Goal: Transaction & Acquisition: Register for event/course

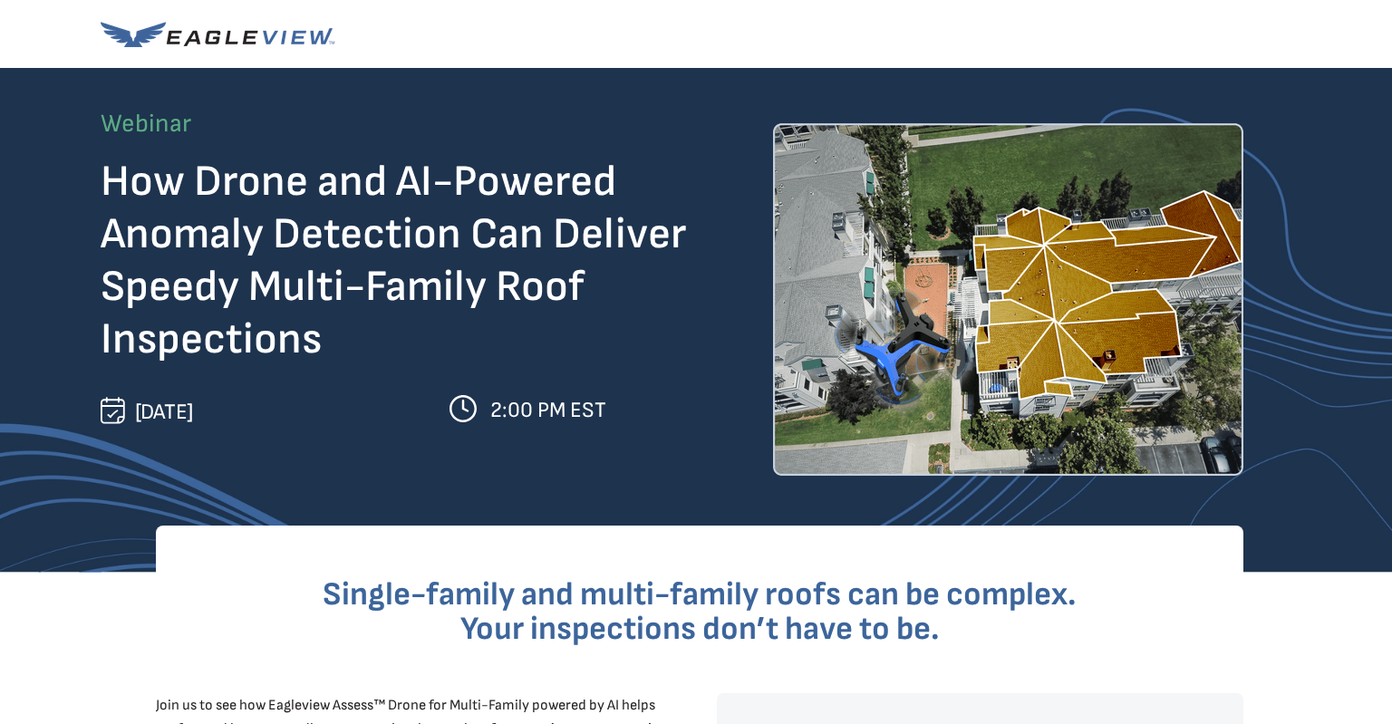
select select "[GEOGRAPHIC_DATA]"
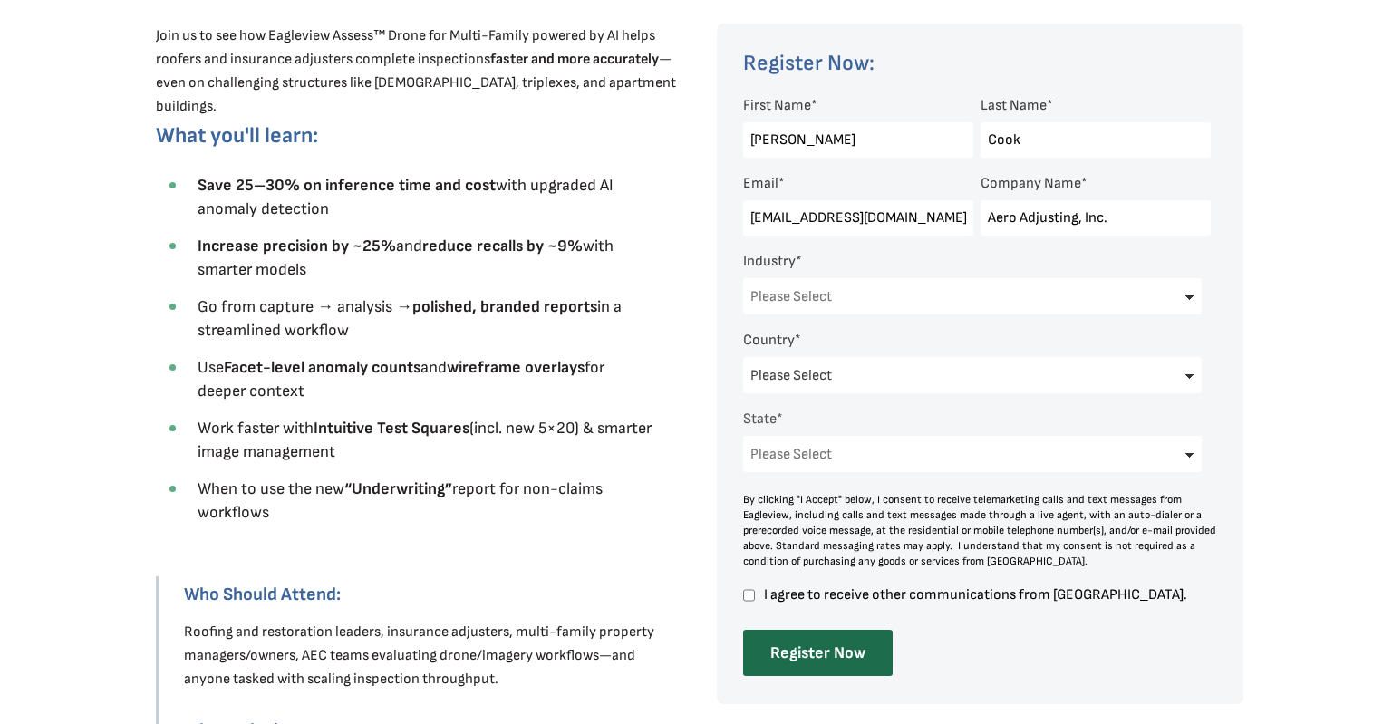
select select "Insurance"
click option "Insurance" at bounding box center [0, 0] width 0 height 0
click at [743, 436] on select "Please Select [US_STATE] [US_STATE] [GEOGRAPHIC_DATA] [US_STATE] [US_STATE] [GE…" at bounding box center [972, 454] width 459 height 36
select select "[US_STATE]"
click option "[US_STATE]" at bounding box center [0, 0] width 0 height 0
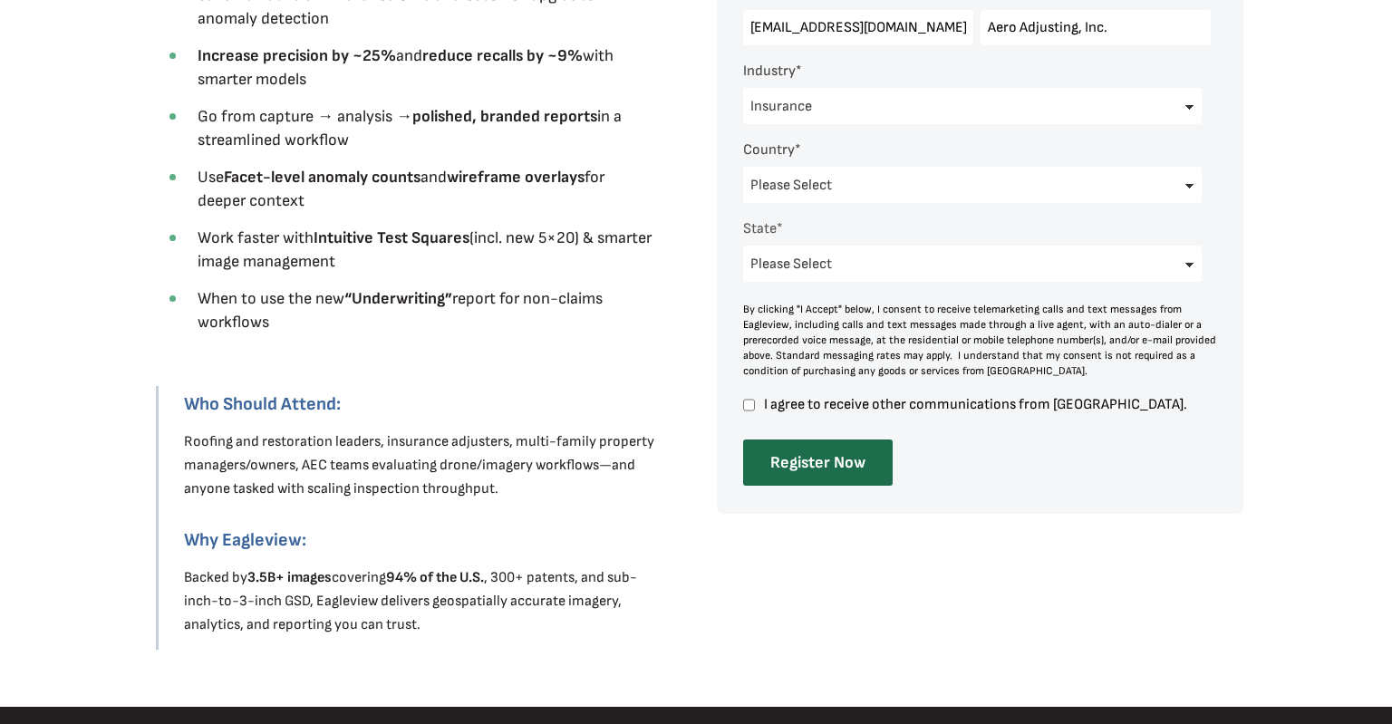
scroll to position [861, 0]
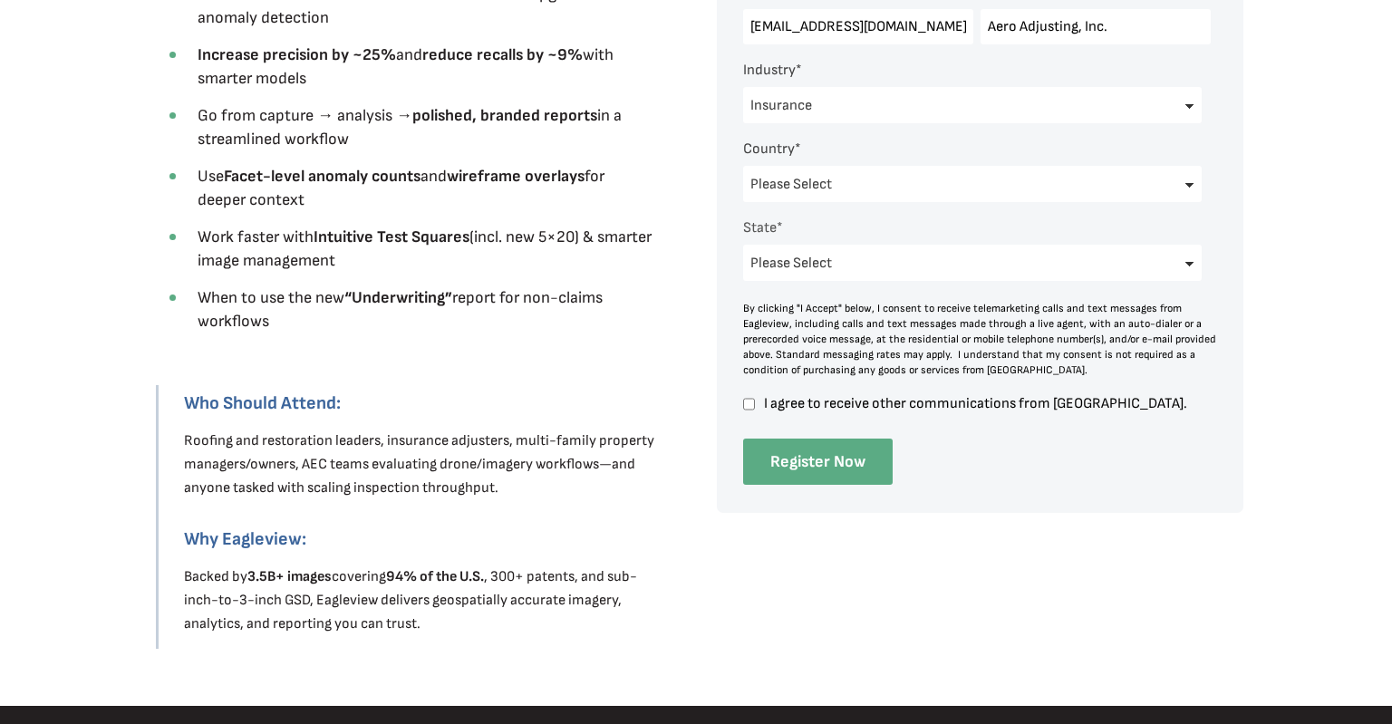
click at [817, 475] on input "Register Now" at bounding box center [818, 462] width 150 height 46
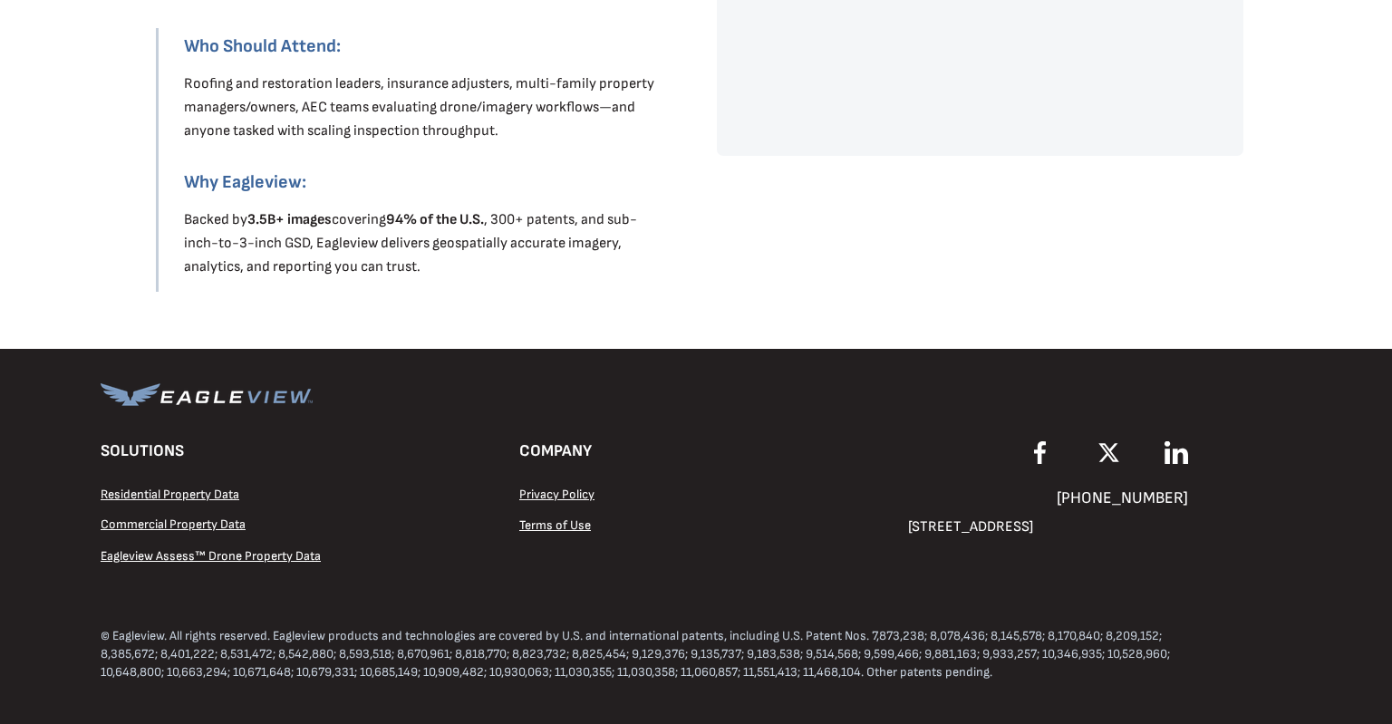
scroll to position [547, 0]
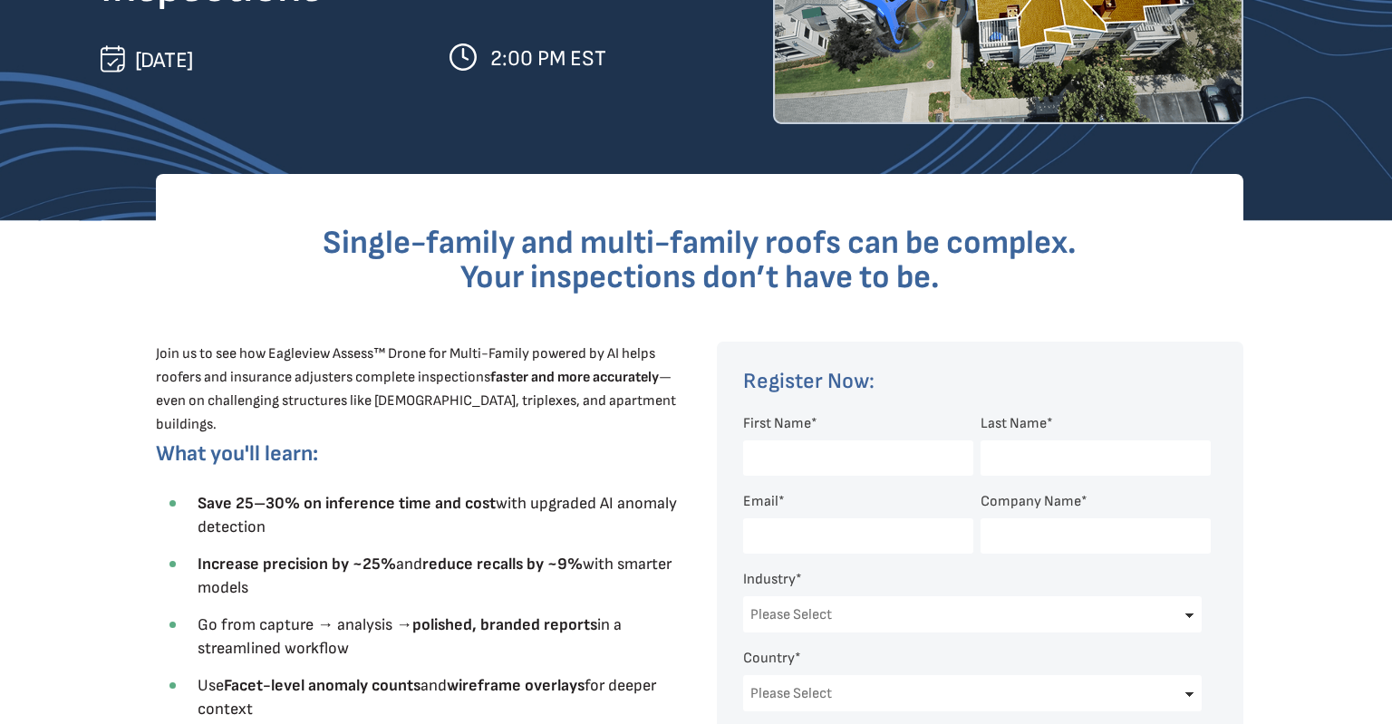
scroll to position [382, 0]
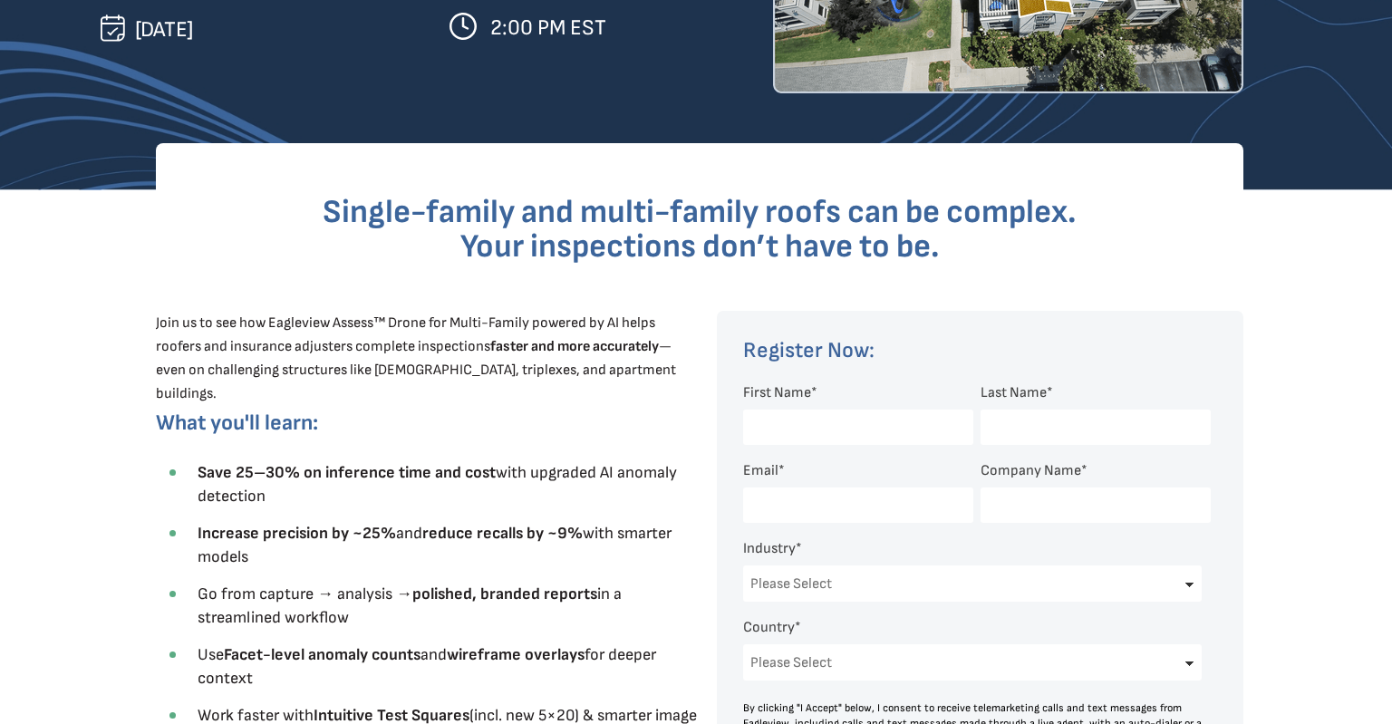
click at [773, 430] on input "First Name *" at bounding box center [858, 427] width 230 height 35
type input "[PERSON_NAME]"
type input "Cook"
type input "[EMAIL_ADDRESS][DOMAIN_NAME]"
type input "Aero Adjusting, Inc."
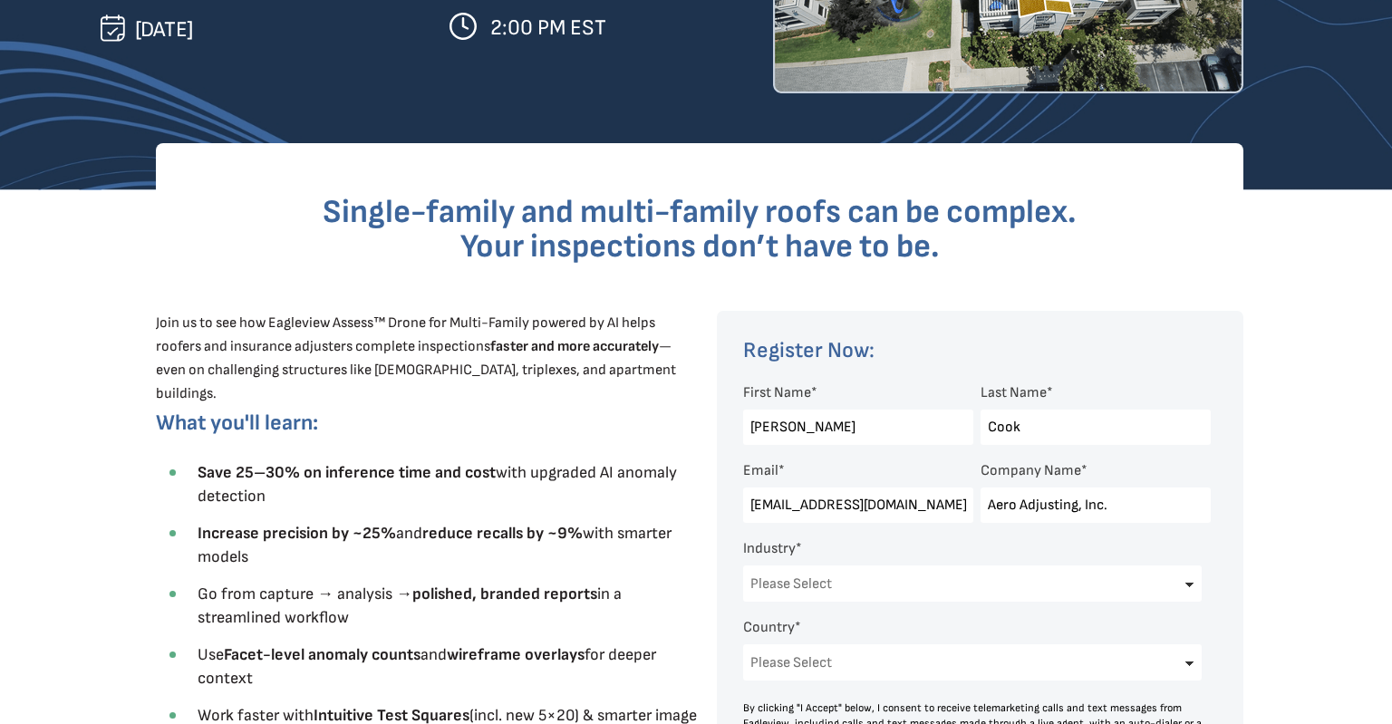
select select "[GEOGRAPHIC_DATA]"
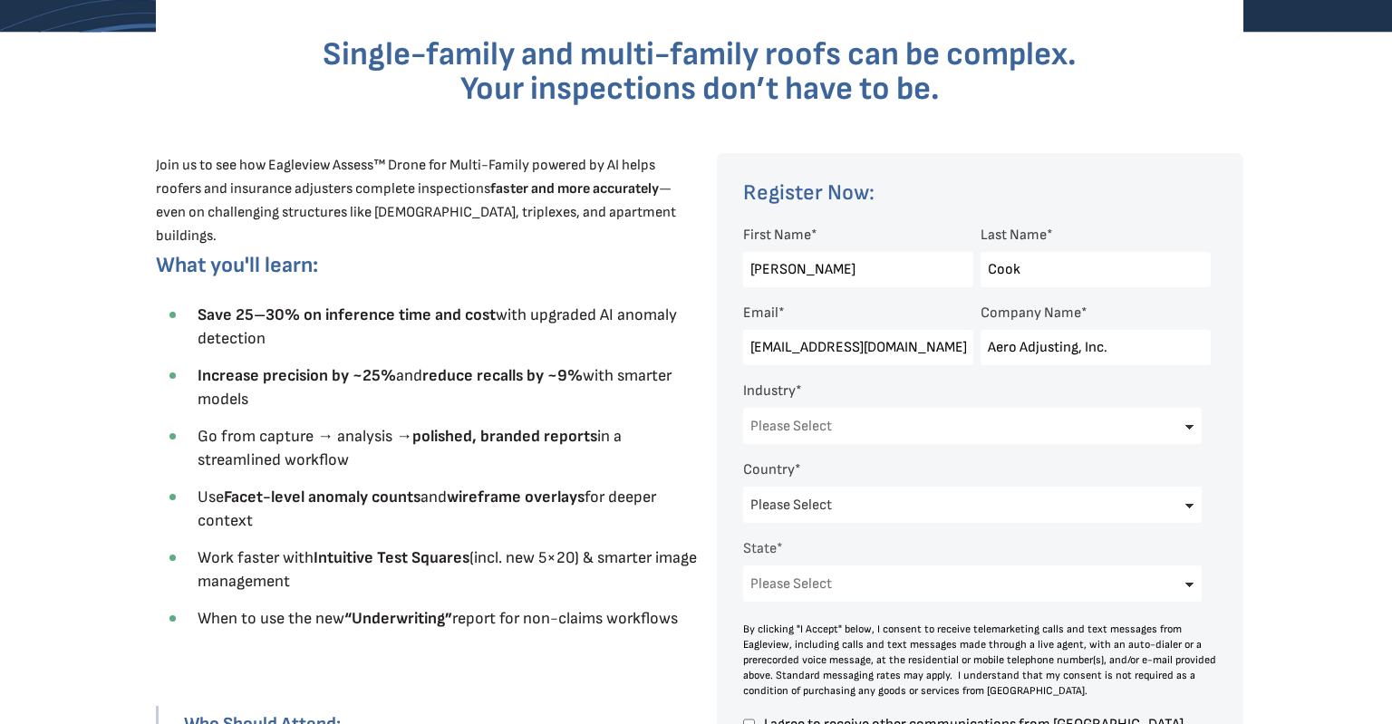
scroll to position [574, 0]
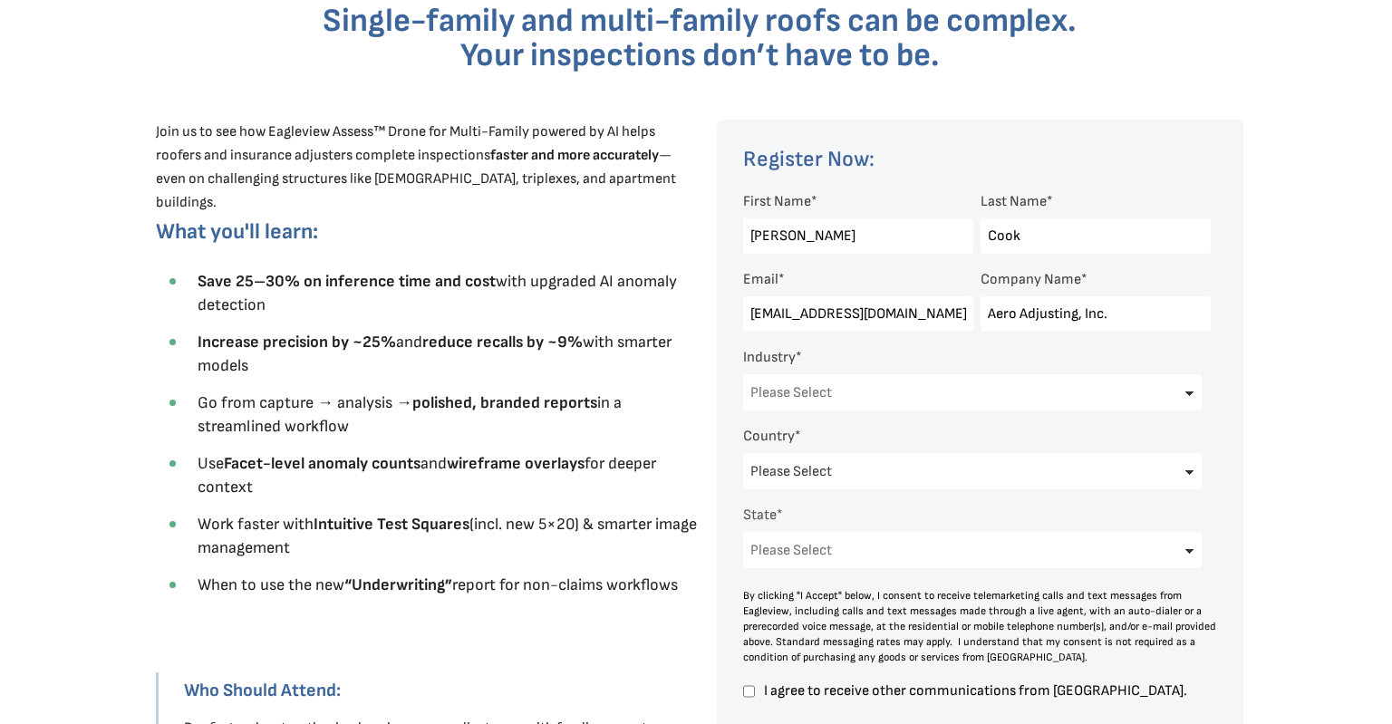
click at [743, 374] on select "Please Select Architects & Engineering Construction Electric/Gas Utilities Gove…" at bounding box center [972, 392] width 459 height 36
select select "Insurance"
click option "Insurance" at bounding box center [0, 0] width 0 height 0
click at [743, 532] on select "Please Select [US_STATE] [US_STATE] [GEOGRAPHIC_DATA] [US_STATE] [US_STATE] [GE…" at bounding box center [972, 550] width 459 height 36
select select "[US_STATE]"
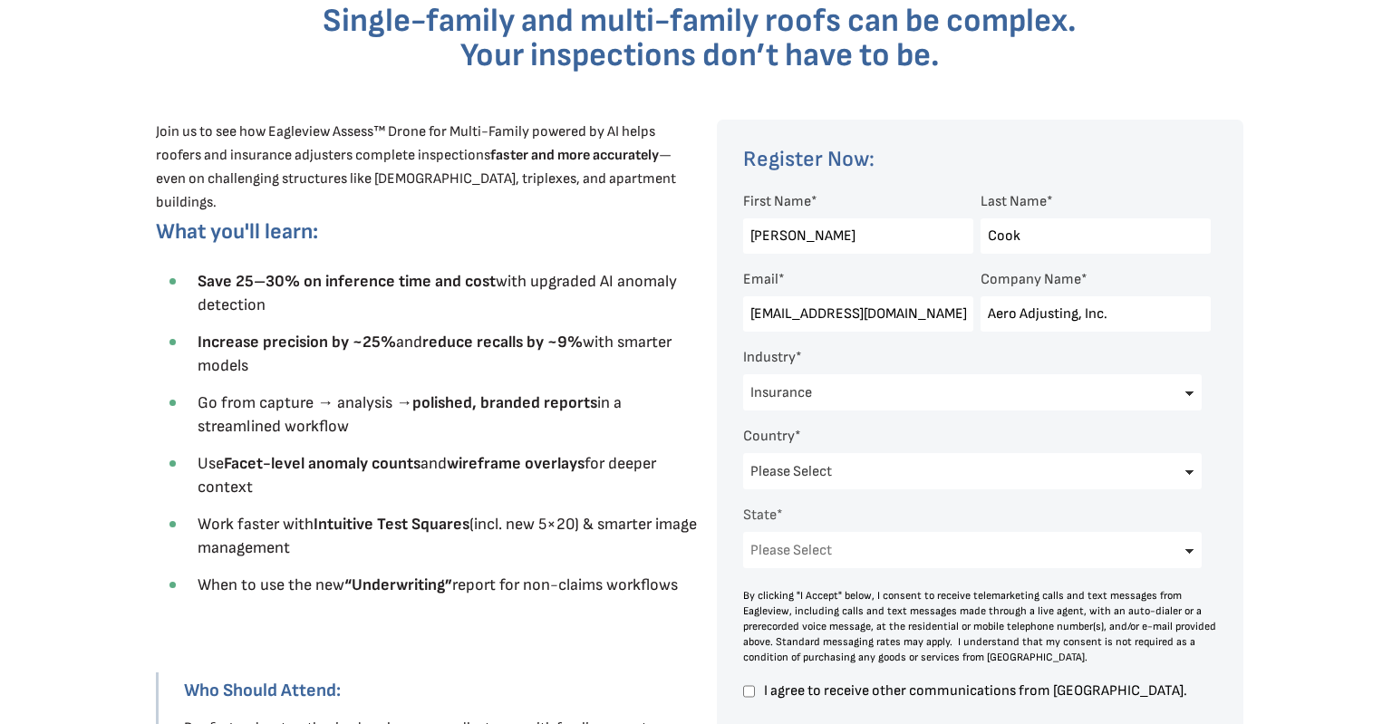
click option "[US_STATE]" at bounding box center [0, 0] width 0 height 0
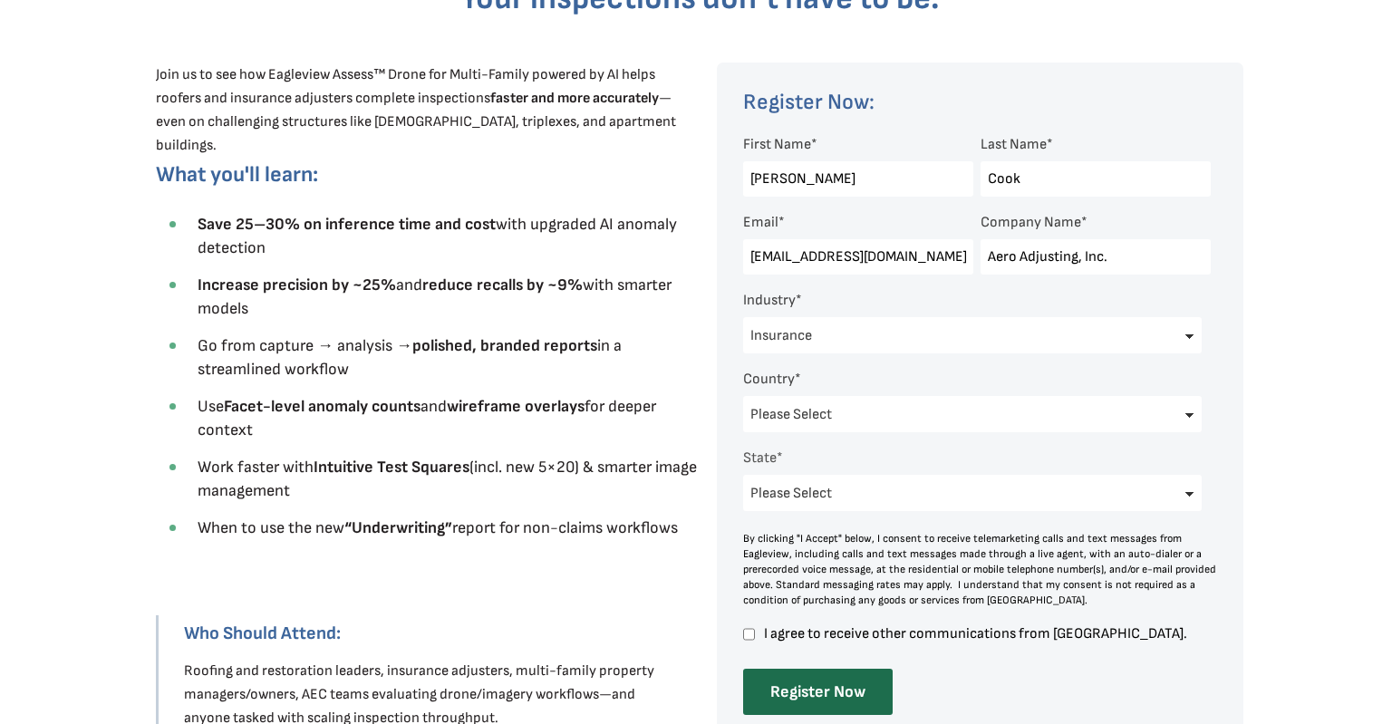
scroll to position [861, 0]
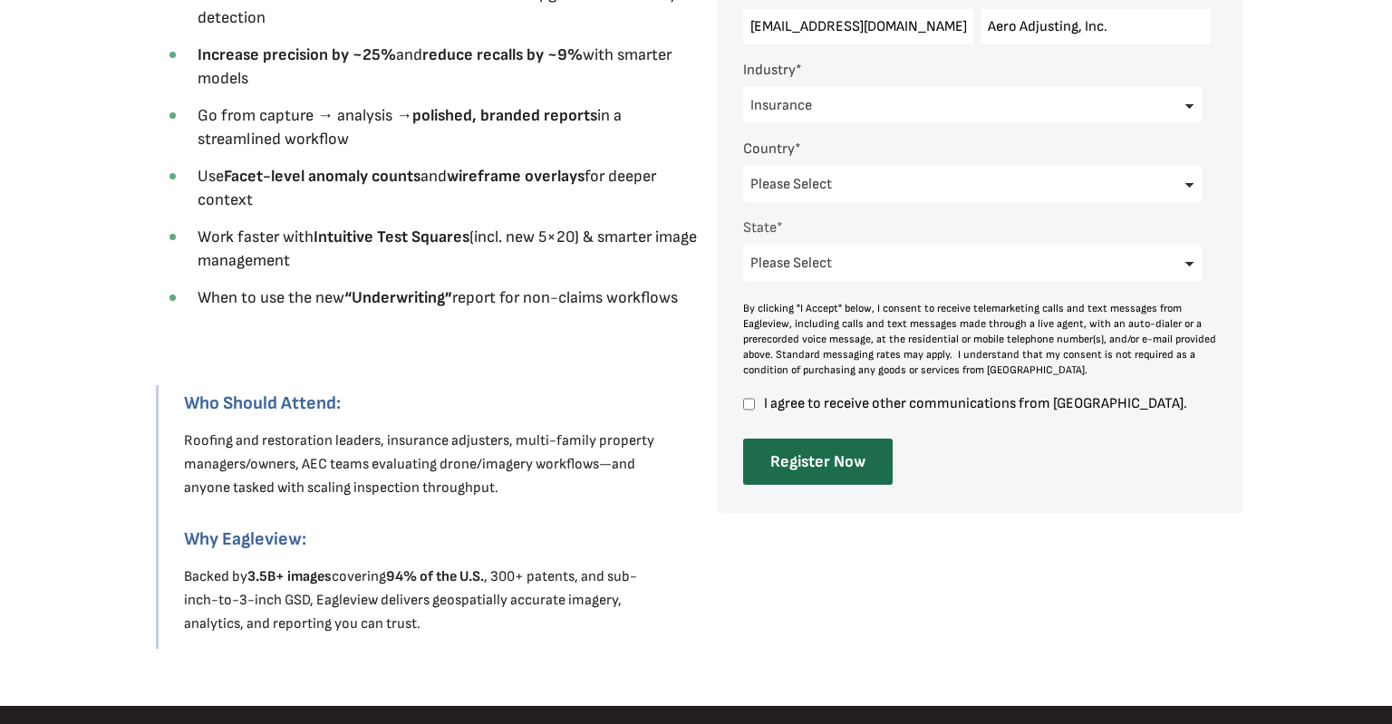
click at [746, 407] on input "I agree to receive other communications from [GEOGRAPHIC_DATA]." at bounding box center [749, 404] width 12 height 16
checkbox input "true"
click at [824, 464] on input "Register Now" at bounding box center [818, 462] width 150 height 46
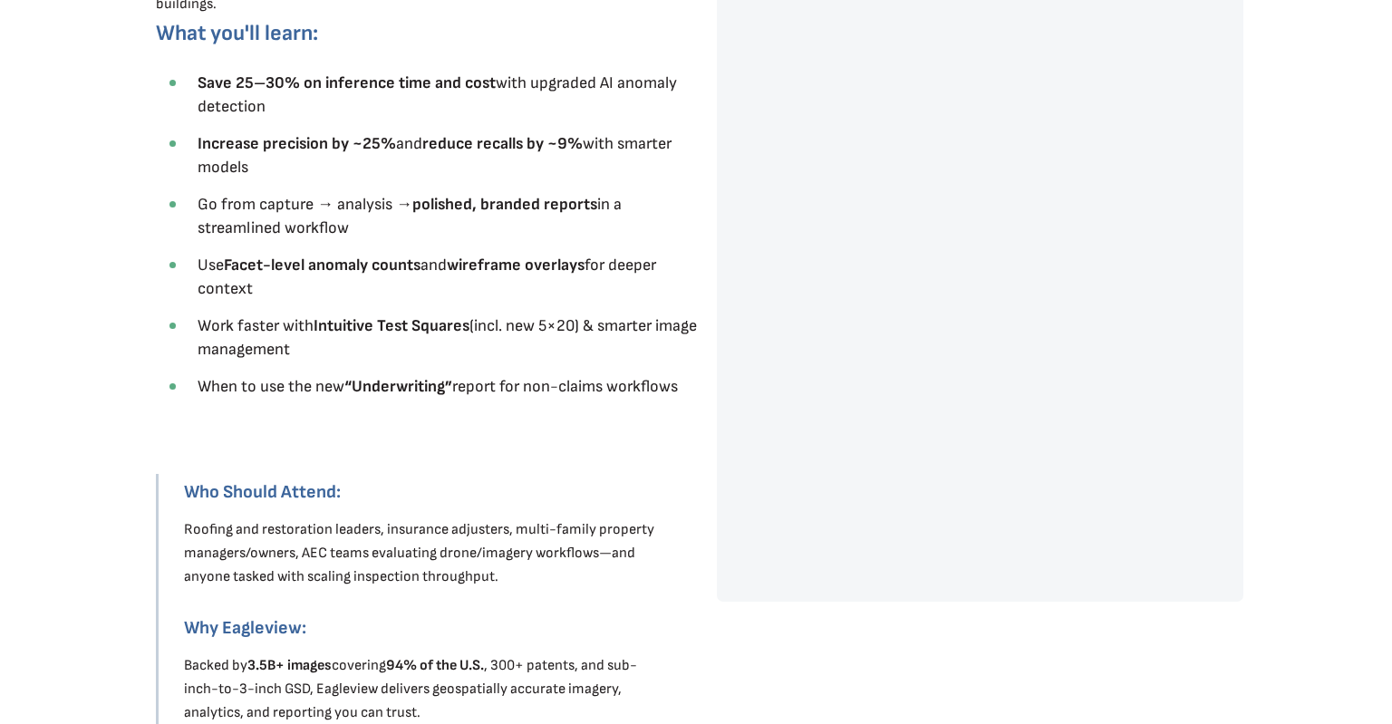
scroll to position [670, 0]
